Goal: Information Seeking & Learning: Understand process/instructions

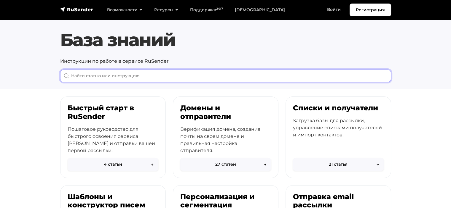
click at [230, 71] on input "When autocomplete results are available use up and down arrows to review and en…" at bounding box center [225, 76] width 331 height 13
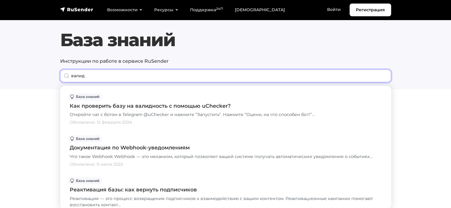
type input "валид"
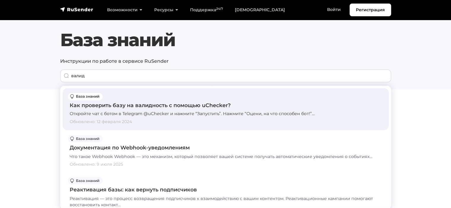
click at [167, 107] on div "Как проверить базу на валидность с помощью uChecker?" at bounding box center [226, 106] width 312 height 8
